Goal: Check status: Check status

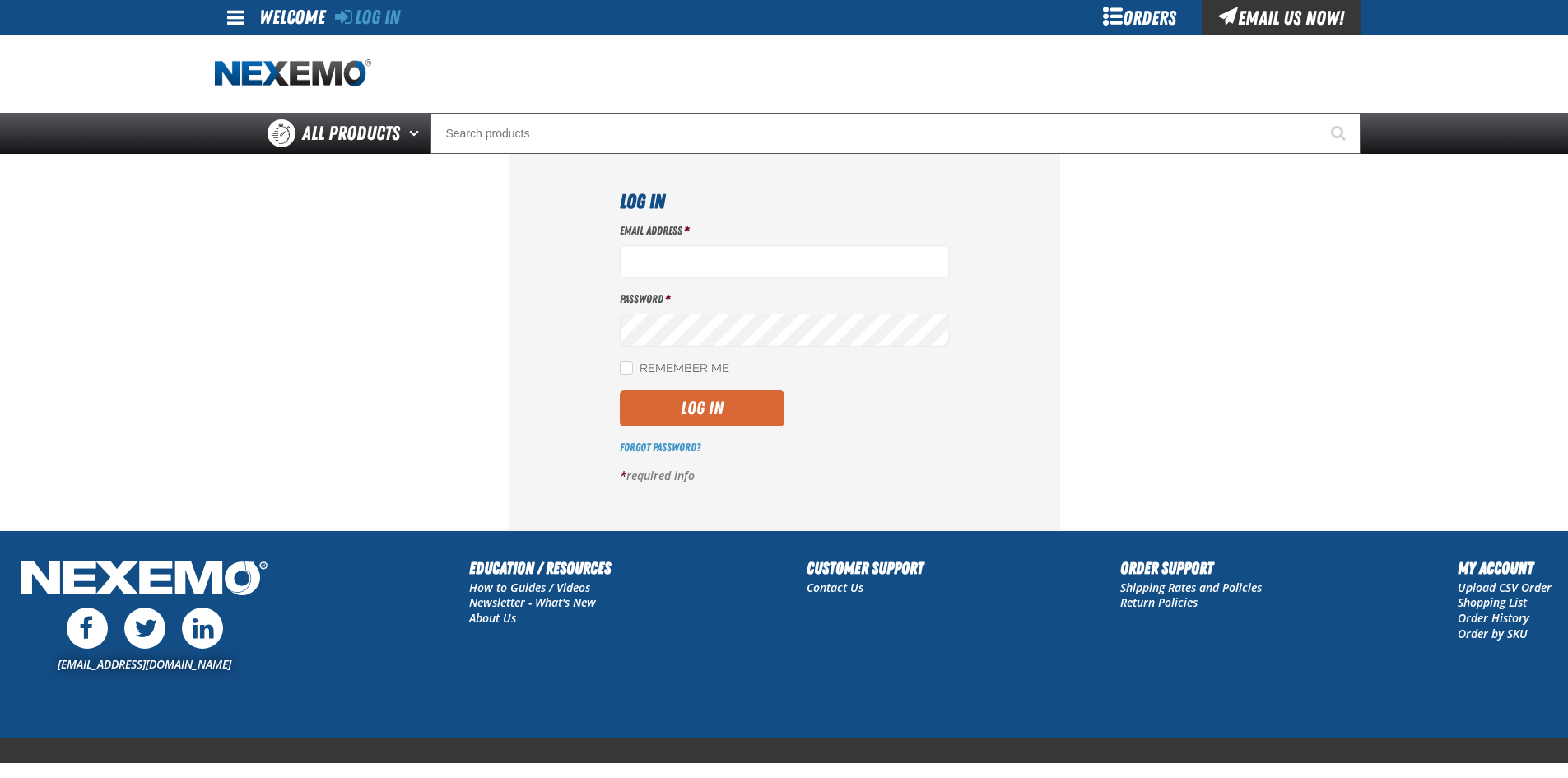
type input "ltucker03@vtaig.com"
click at [671, 412] on button "Log In" at bounding box center [702, 408] width 165 height 36
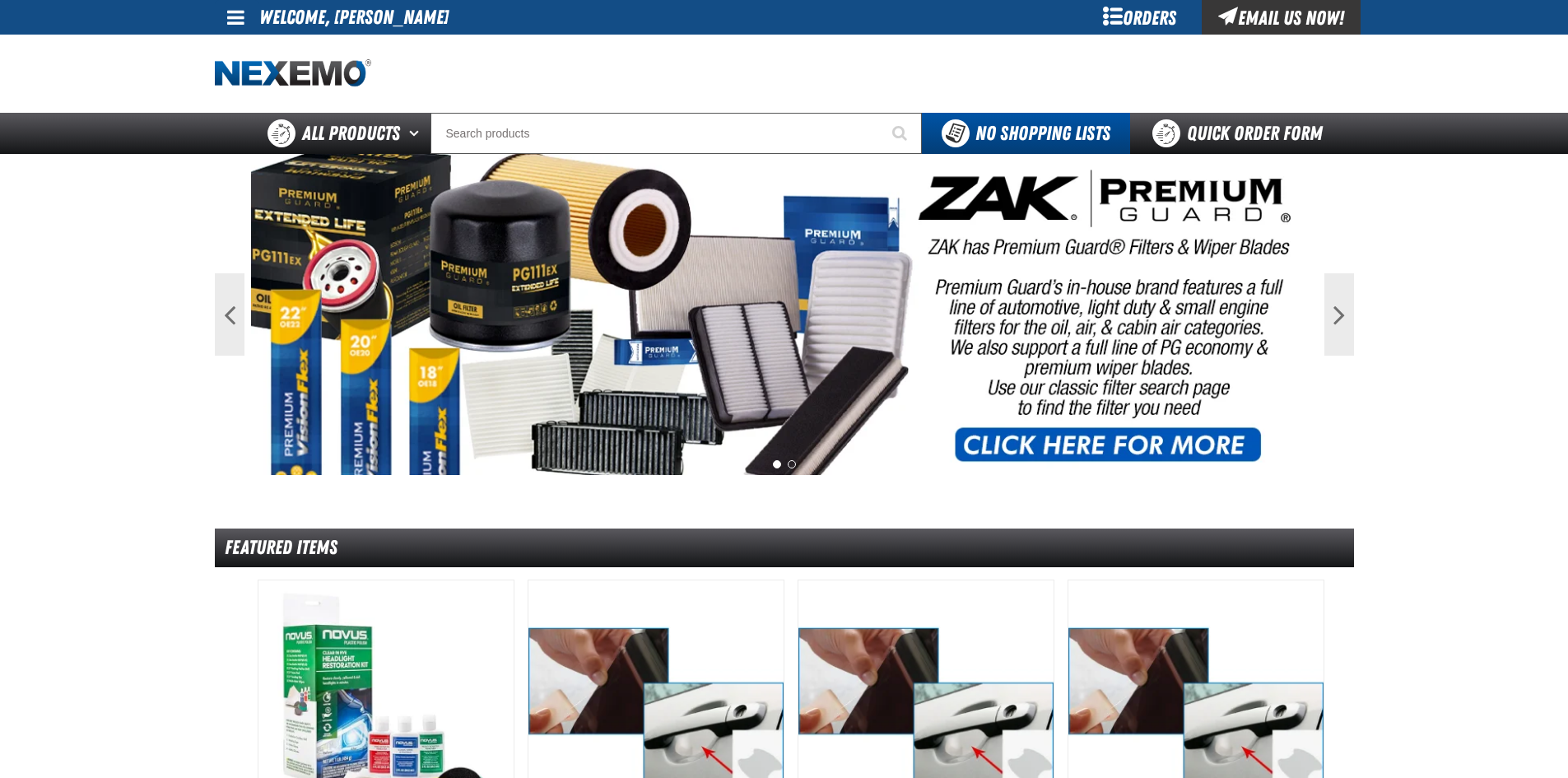
click at [1134, 14] on div "Orders" at bounding box center [1140, 17] width 123 height 34
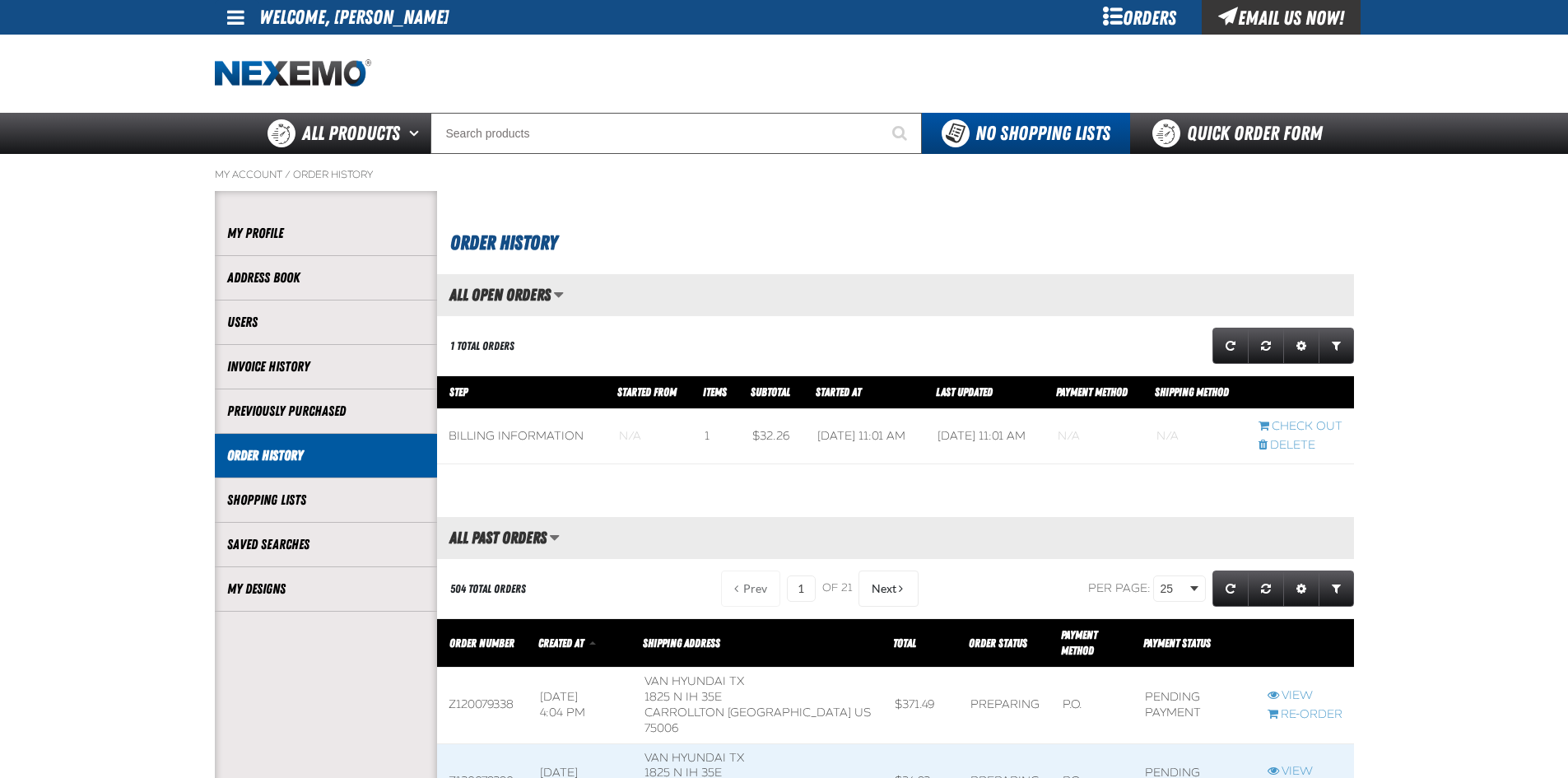
scroll to position [247, 0]
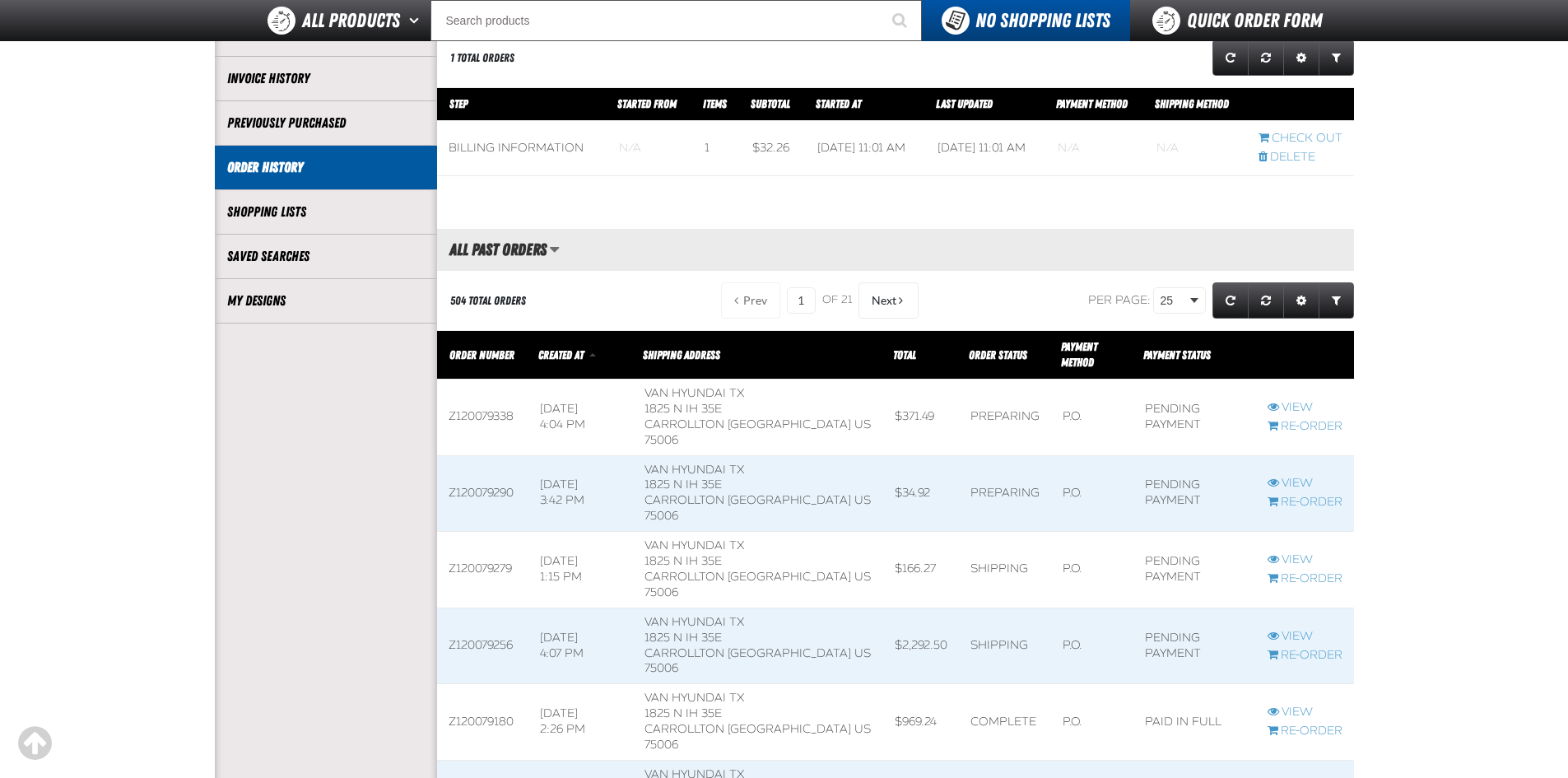
click at [727, 457] on span at bounding box center [758, 494] width 250 height 76
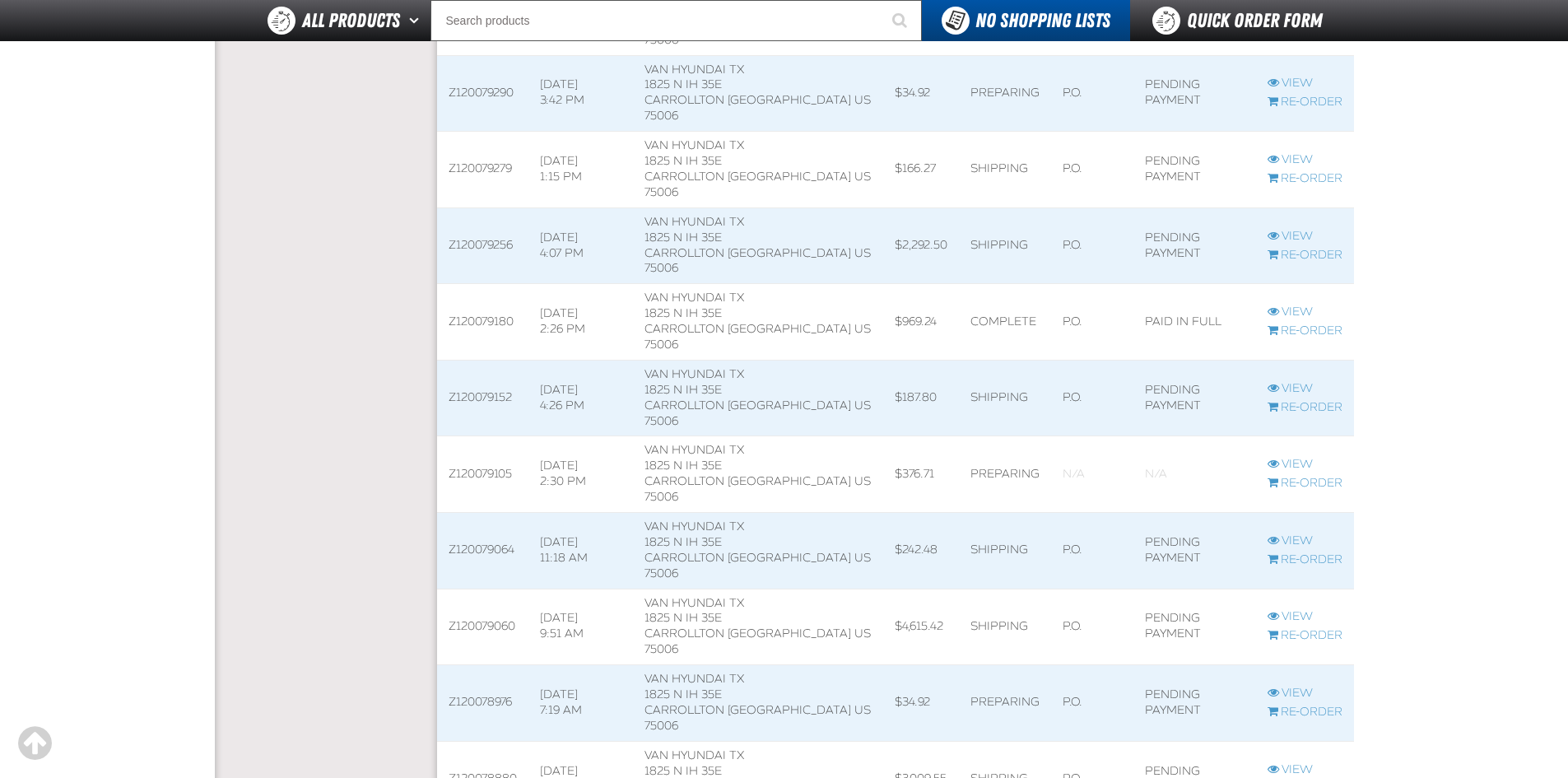
scroll to position [659, 0]
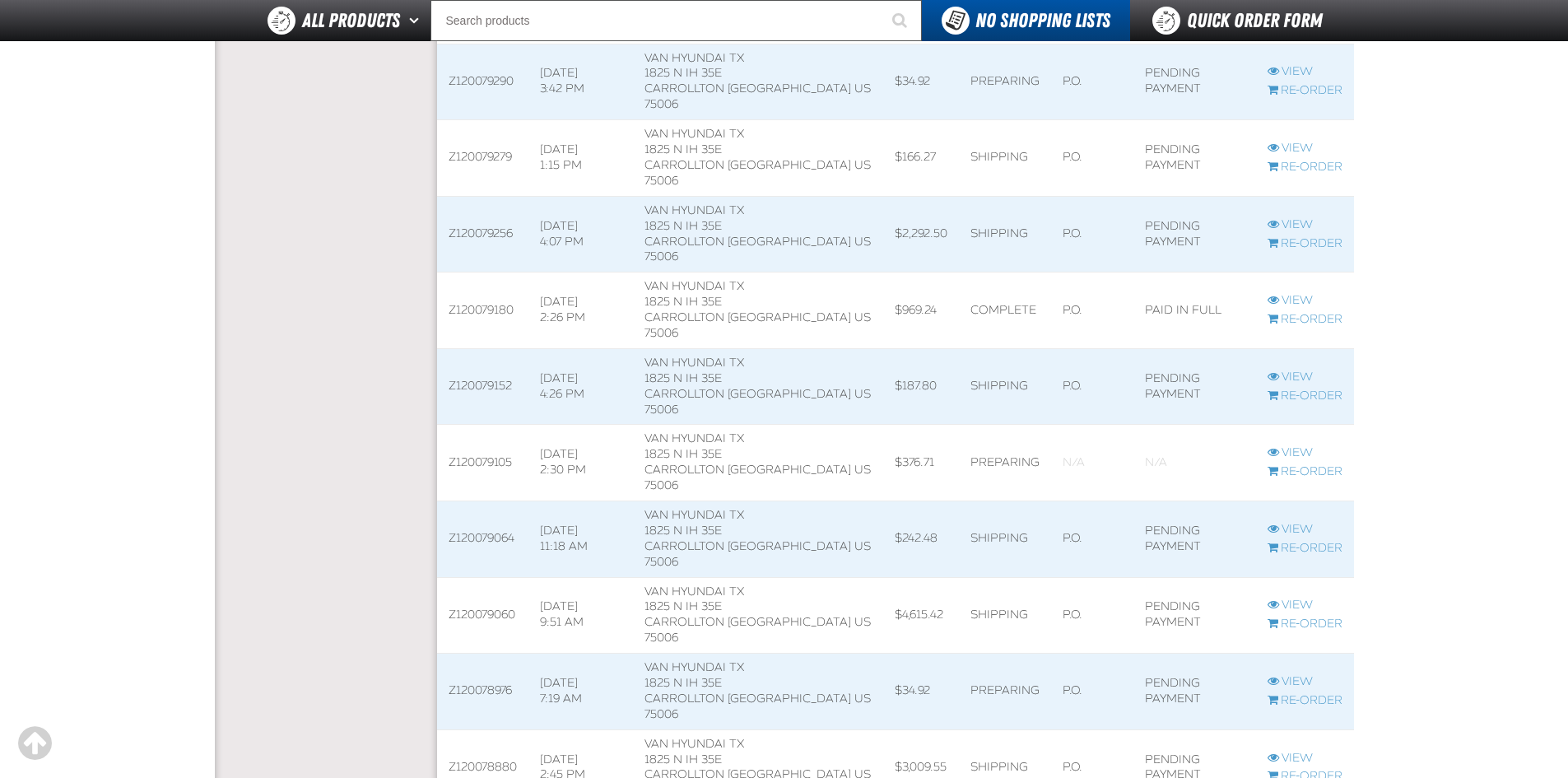
click at [996, 654] on span at bounding box center [1005, 692] width 92 height 76
